Goal: Transaction & Acquisition: Purchase product/service

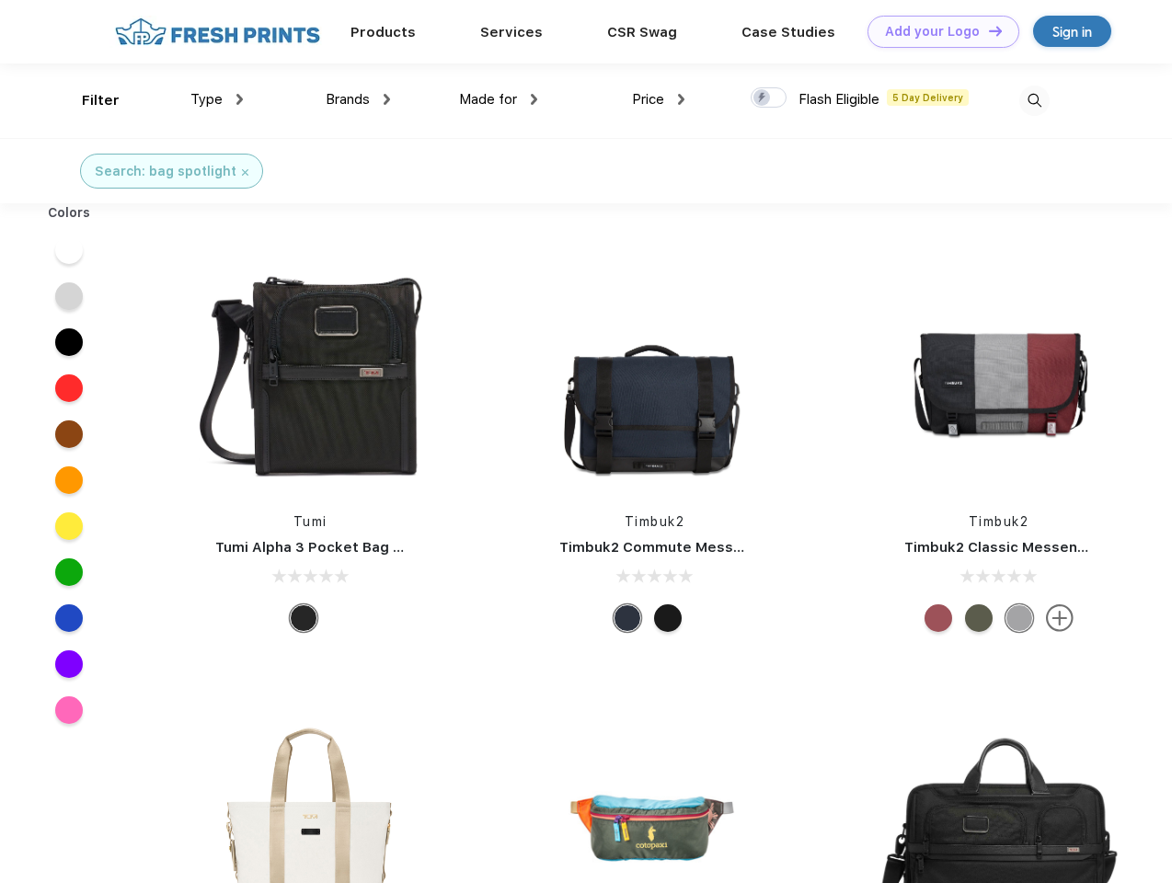
scroll to position [1, 0]
click at [937, 31] on link "Add your Logo Design Tool" at bounding box center [944, 32] width 152 height 32
click at [0, 0] on div "Design Tool" at bounding box center [0, 0] width 0 height 0
click at [987, 30] on link "Add your Logo Design Tool" at bounding box center [944, 32] width 152 height 32
click at [88, 100] on div "Filter" at bounding box center [101, 100] width 38 height 21
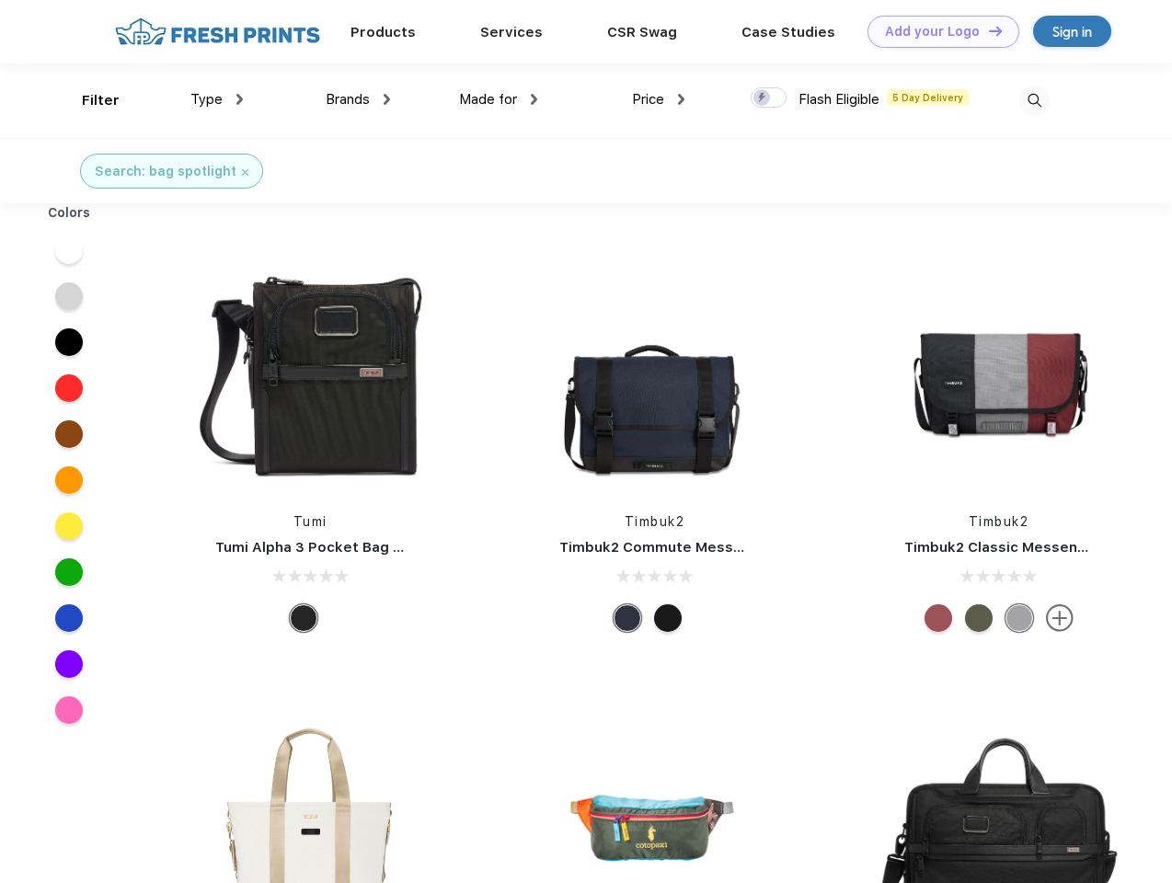
click at [217, 99] on span "Type" at bounding box center [206, 99] width 32 height 17
click at [358, 99] on span "Brands" at bounding box center [348, 99] width 44 height 17
click at [499, 99] on span "Made for" at bounding box center [488, 99] width 58 height 17
click at [659, 99] on span "Price" at bounding box center [648, 99] width 32 height 17
click at [769, 98] on div at bounding box center [769, 97] width 36 height 20
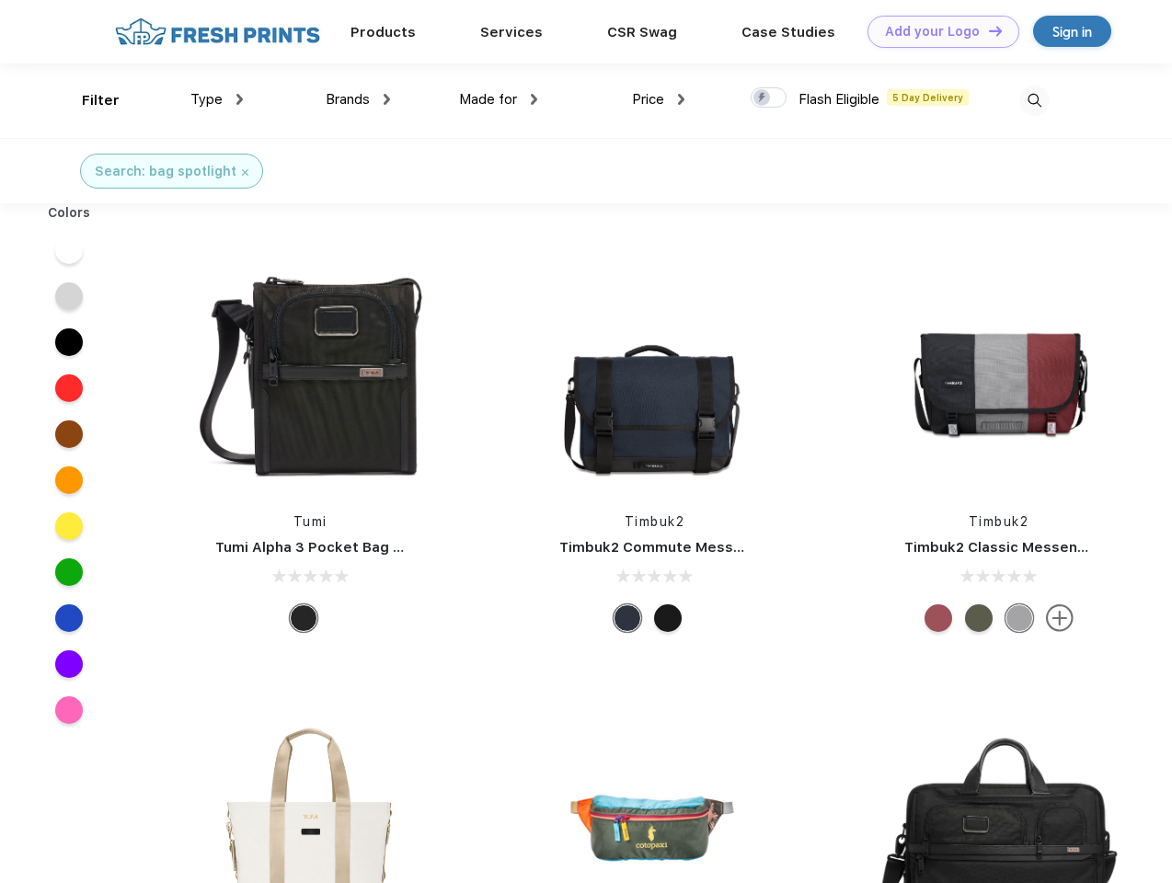
click at [763, 98] on input "checkbox" at bounding box center [757, 92] width 12 height 12
click at [1034, 100] on img at bounding box center [1034, 101] width 30 height 30
